Goal: Ask a question

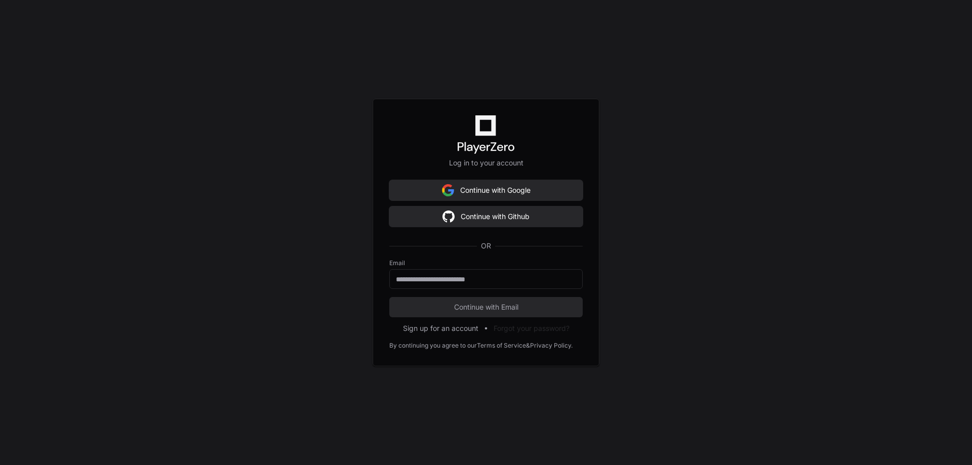
click at [455, 193] on button "Continue with Google" at bounding box center [485, 190] width 193 height 20
click at [490, 282] on input "email" at bounding box center [486, 279] width 180 height 10
type input "**********"
click at [507, 313] on button "Continue with Email" at bounding box center [485, 307] width 193 height 20
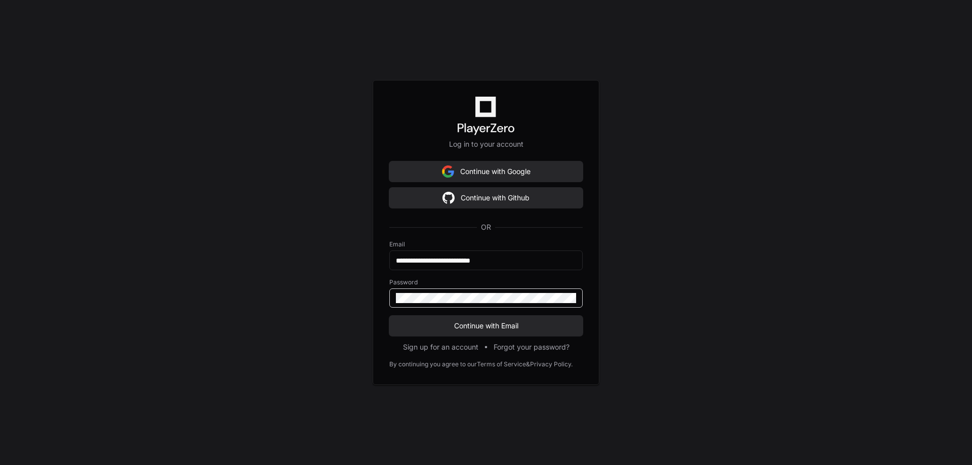
click button "Continue with Email" at bounding box center [485, 326] width 193 height 20
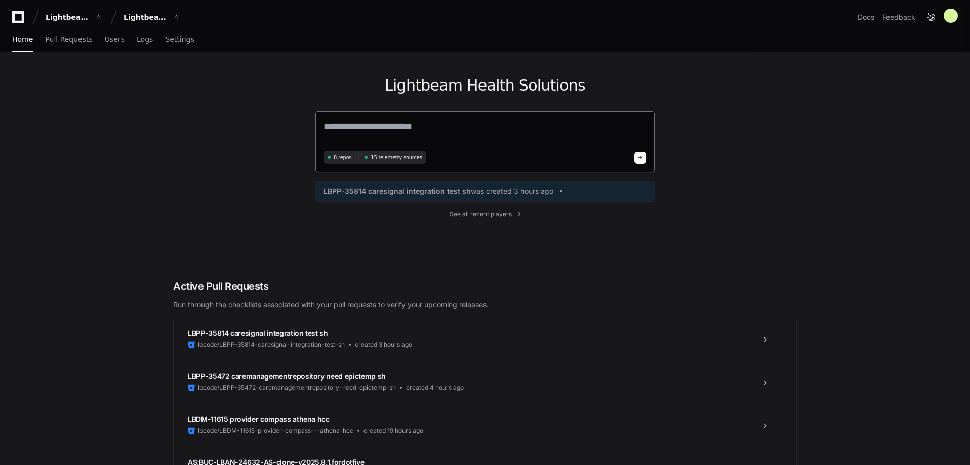
click at [412, 120] on textarea at bounding box center [485, 133] width 323 height 28
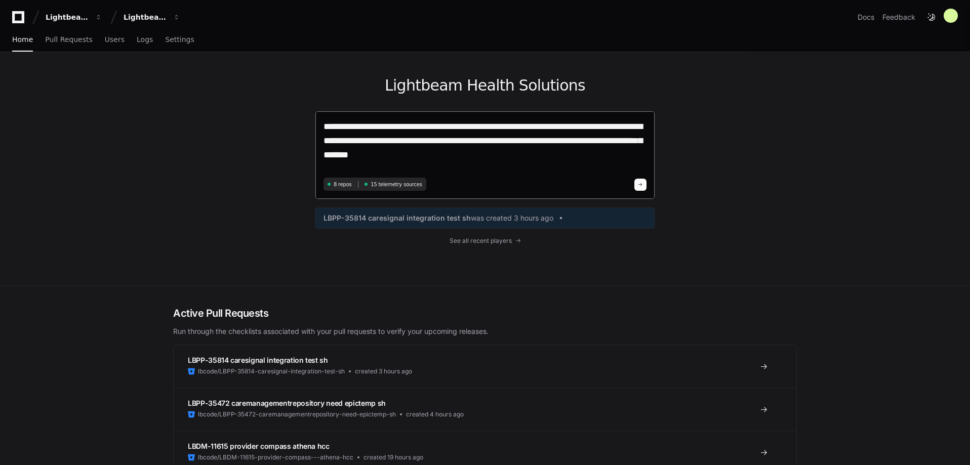
type textarea "**********"
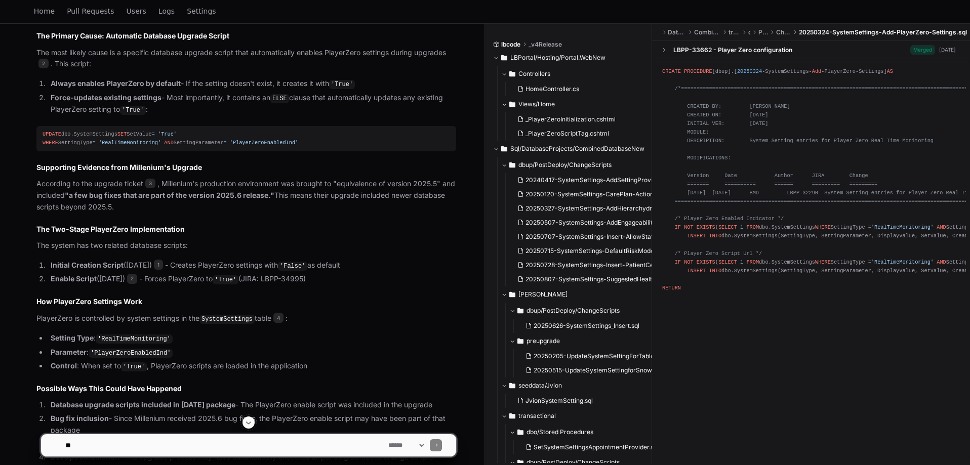
scroll to position [584, 0]
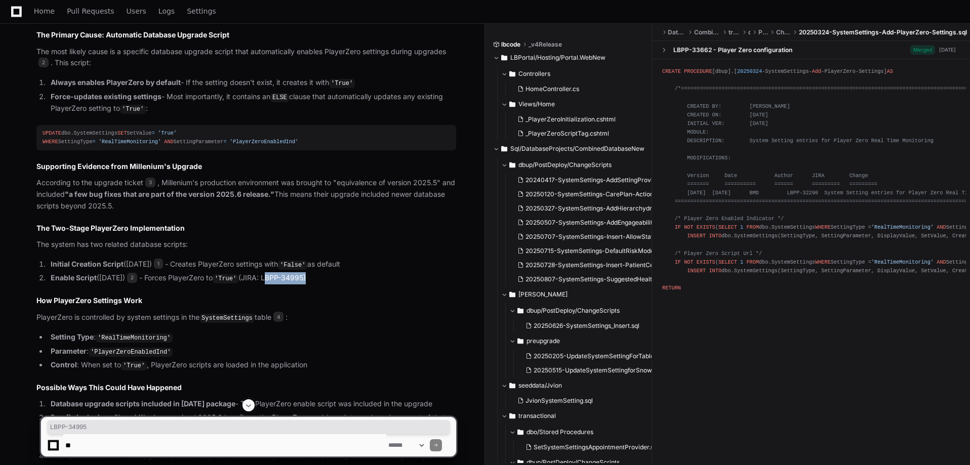
drag, startPoint x: 312, startPoint y: 285, endPoint x: 272, endPoint y: 285, distance: 40.0
click at [272, 285] on li "Enable Script ([DATE]) 2 - Forces PlayerZero to 'True' (JIRA: LBPP-34995)" at bounding box center [252, 278] width 409 height 12
copy li "LBPP-34995"
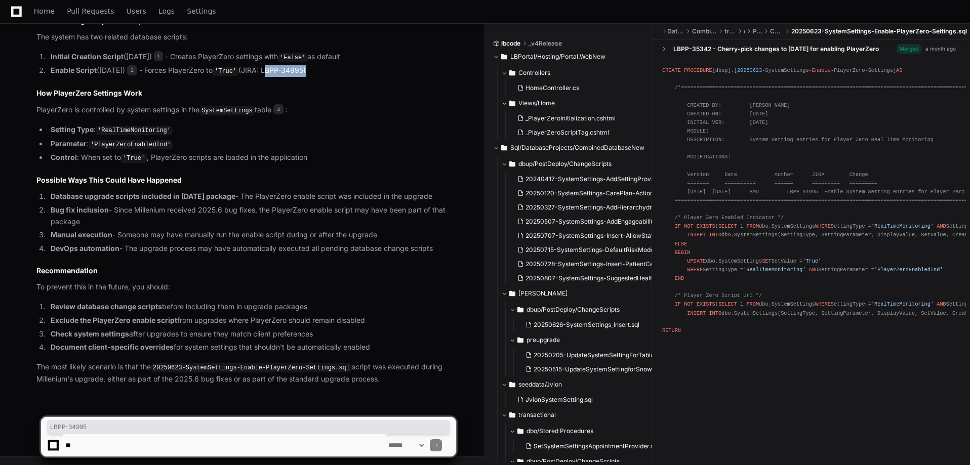
scroll to position [796, 0]
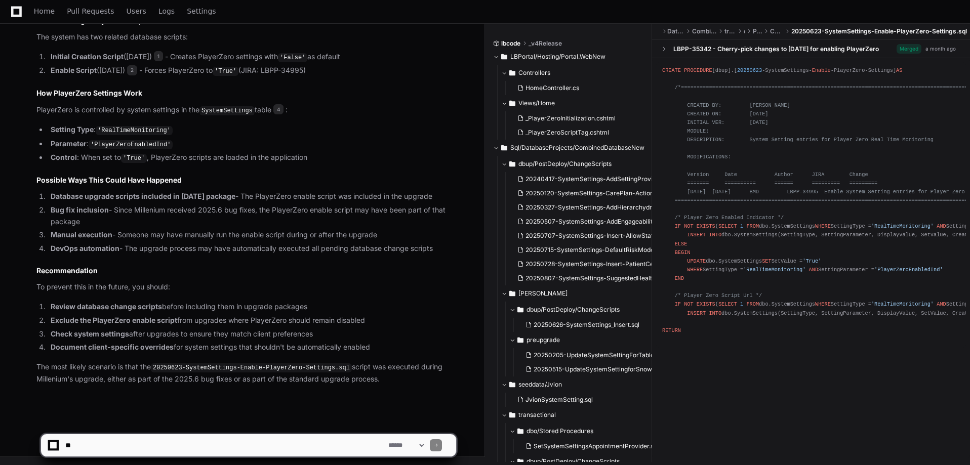
click at [222, 443] on textarea at bounding box center [224, 445] width 323 height 22
click at [313, 442] on textarea at bounding box center [224, 445] width 323 height 22
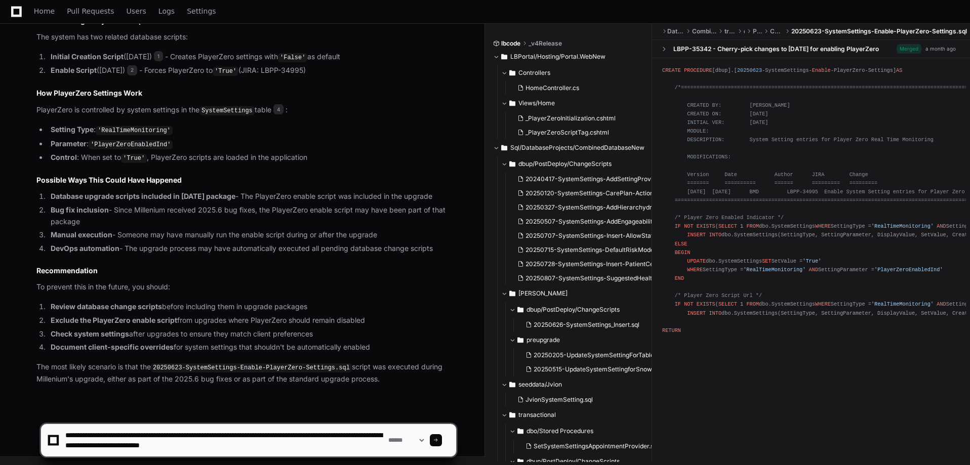
type textarea "**********"
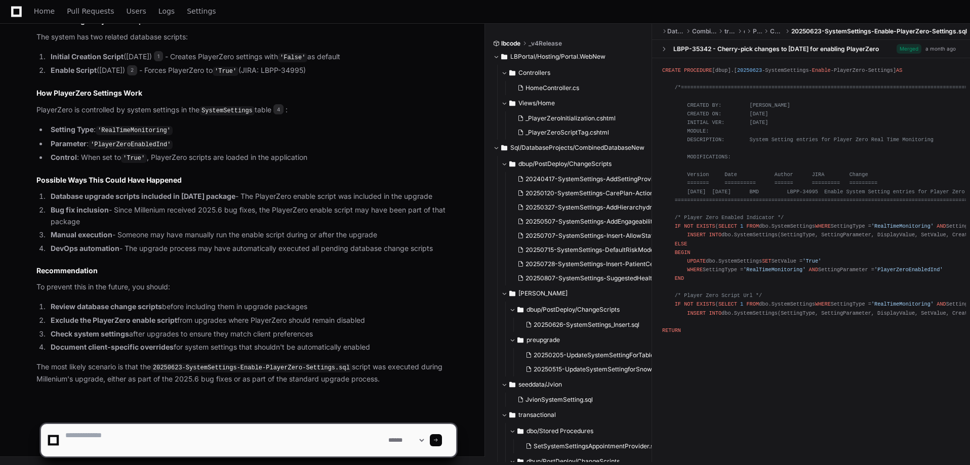
scroll to position [0, 0]
